Goal: Navigation & Orientation: Find specific page/section

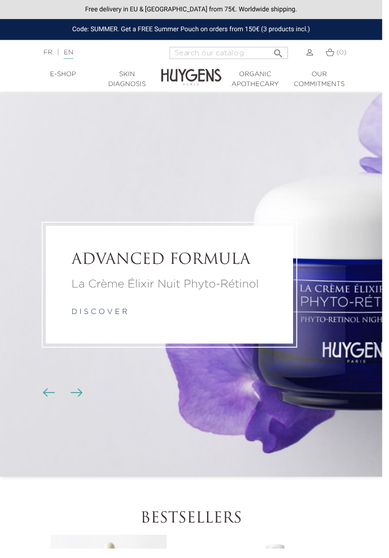
click at [55, 78] on link "  E-Shop" at bounding box center [64, 76] width 65 height 10
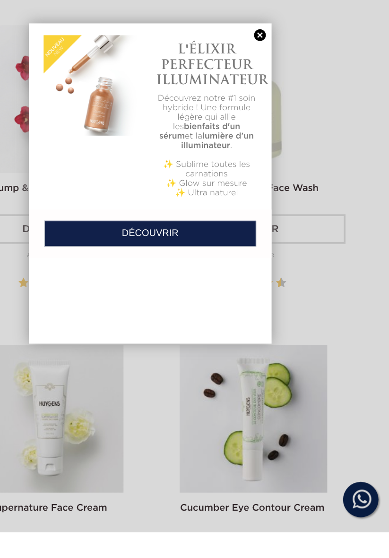
scroll to position [1097, 0]
click at [288, 165] on link at bounding box center [282, 160] width 13 height 10
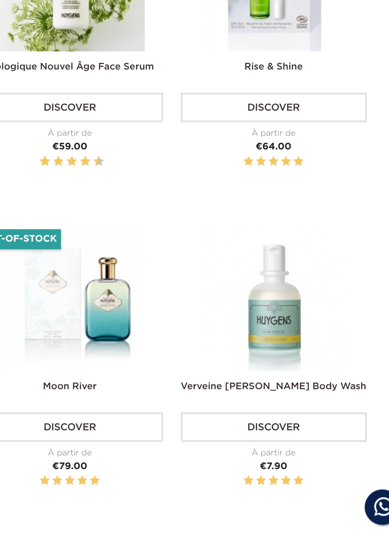
scroll to position [2483, 0]
